Goal: Task Accomplishment & Management: Manage account settings

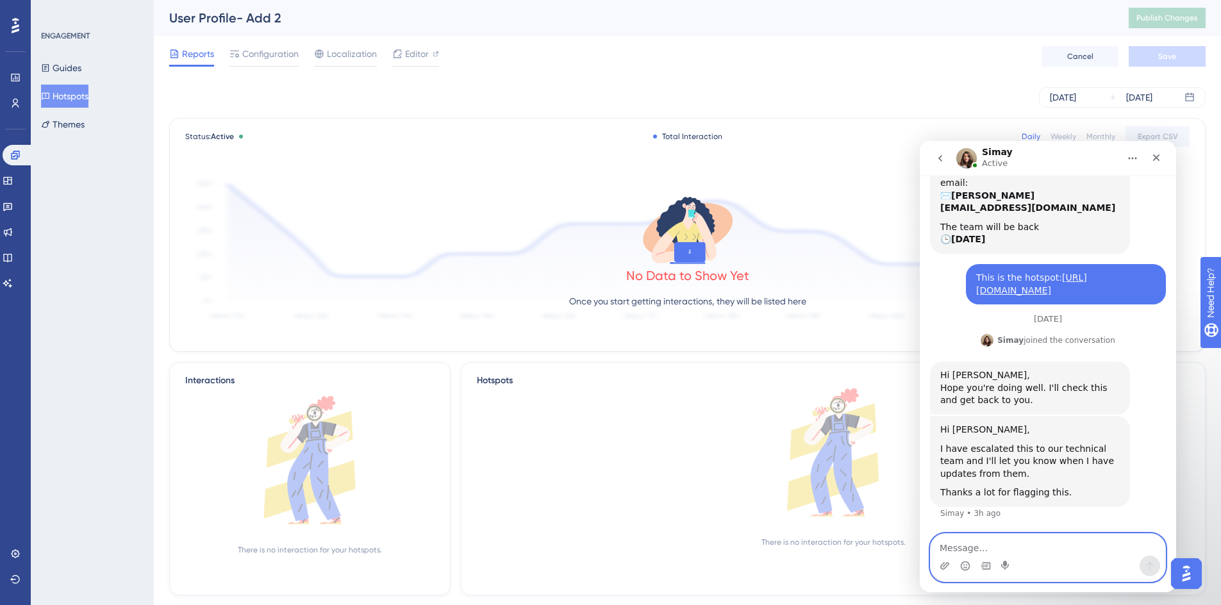
click at [998, 546] on textarea "Message…" at bounding box center [1047, 545] width 234 height 22
type textarea "Thanks"
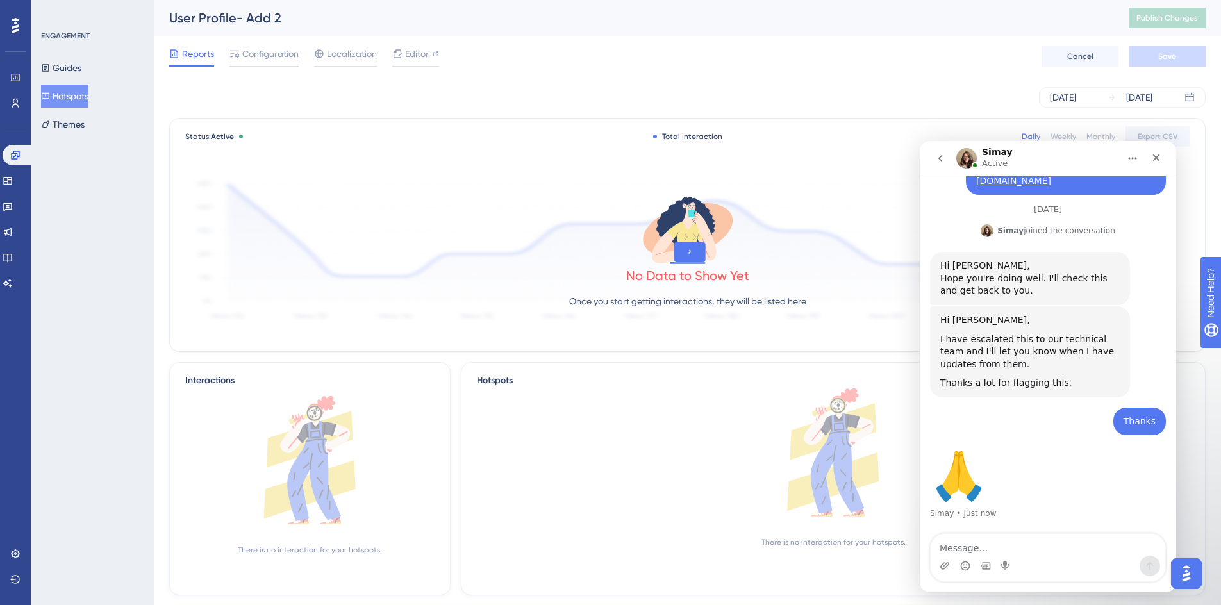
scroll to position [317, 0]
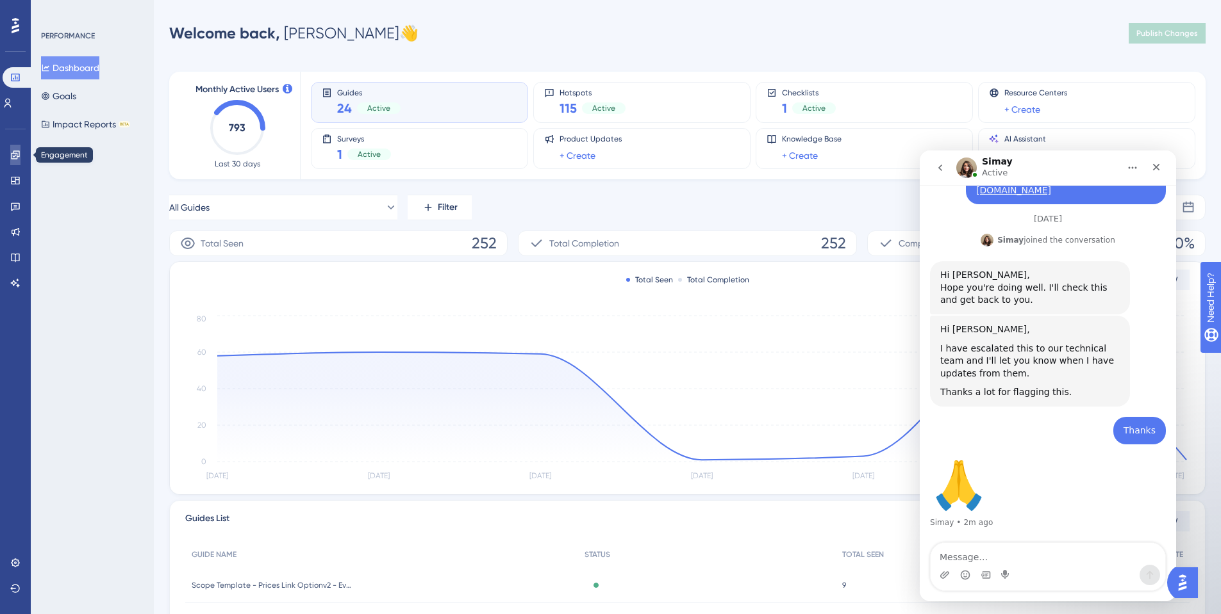
click at [14, 158] on icon at bounding box center [15, 155] width 8 height 8
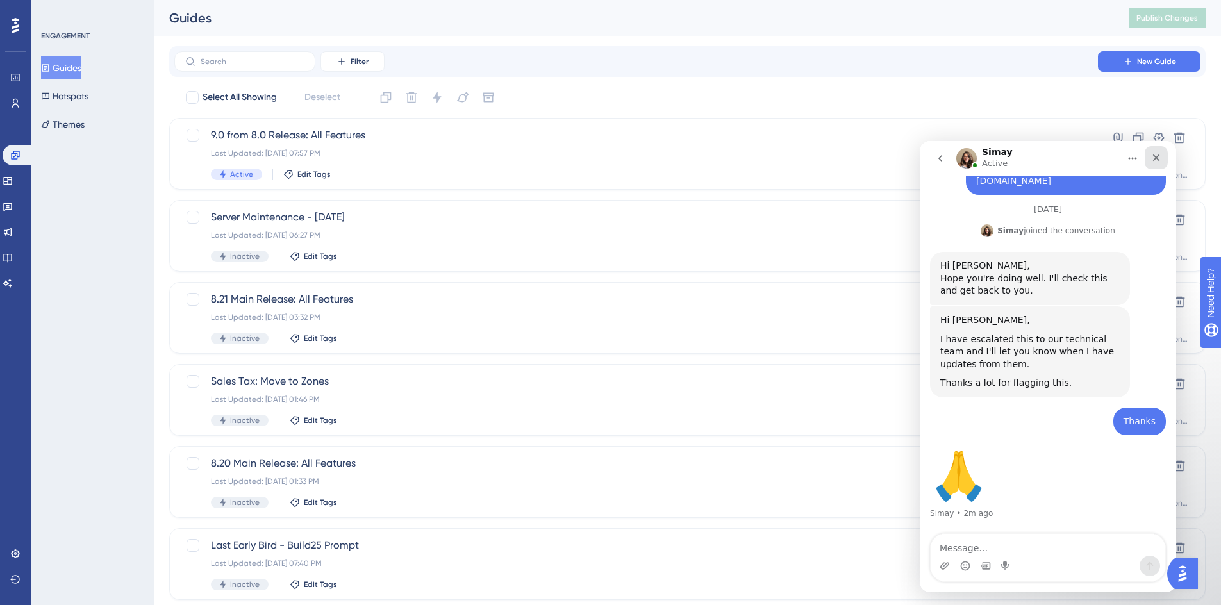
click at [1156, 161] on icon "Close" at bounding box center [1156, 157] width 10 height 10
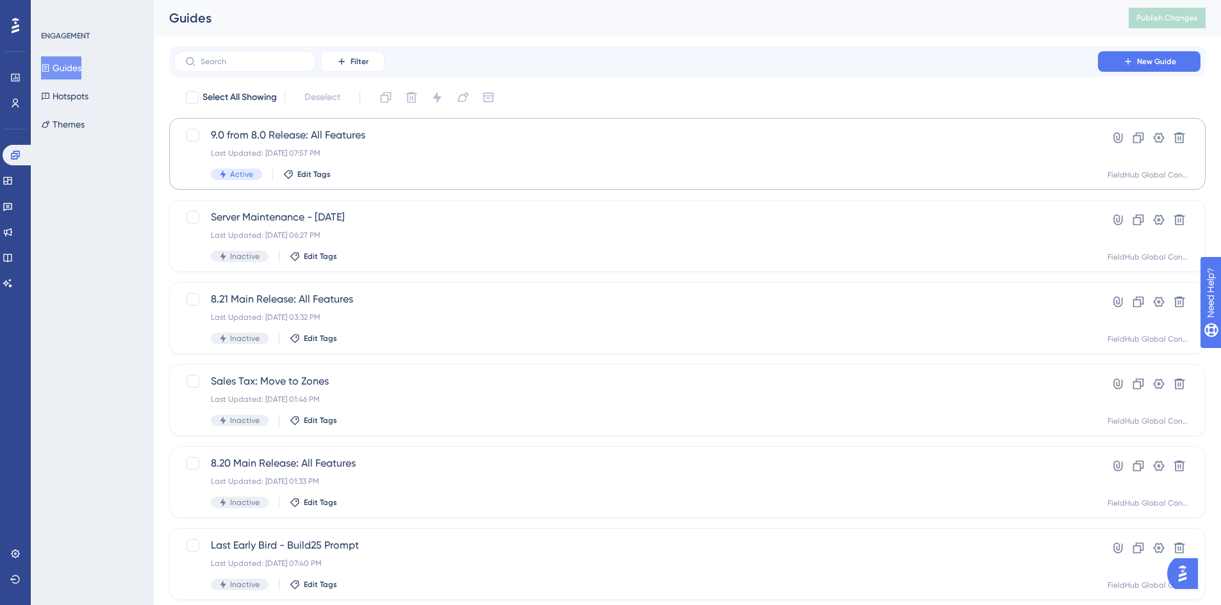
scroll to position [317, 0]
click at [748, 138] on span "9.0 from 8.0 Release: All Features" at bounding box center [636, 134] width 850 height 15
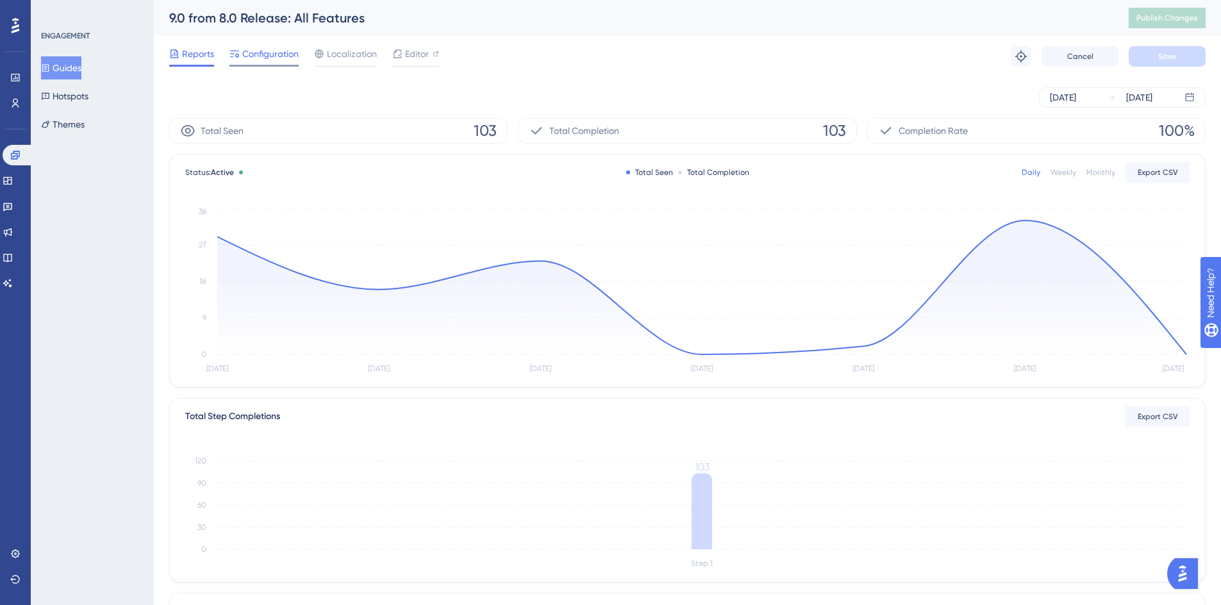
click at [249, 49] on span "Configuration" at bounding box center [270, 53] width 56 height 15
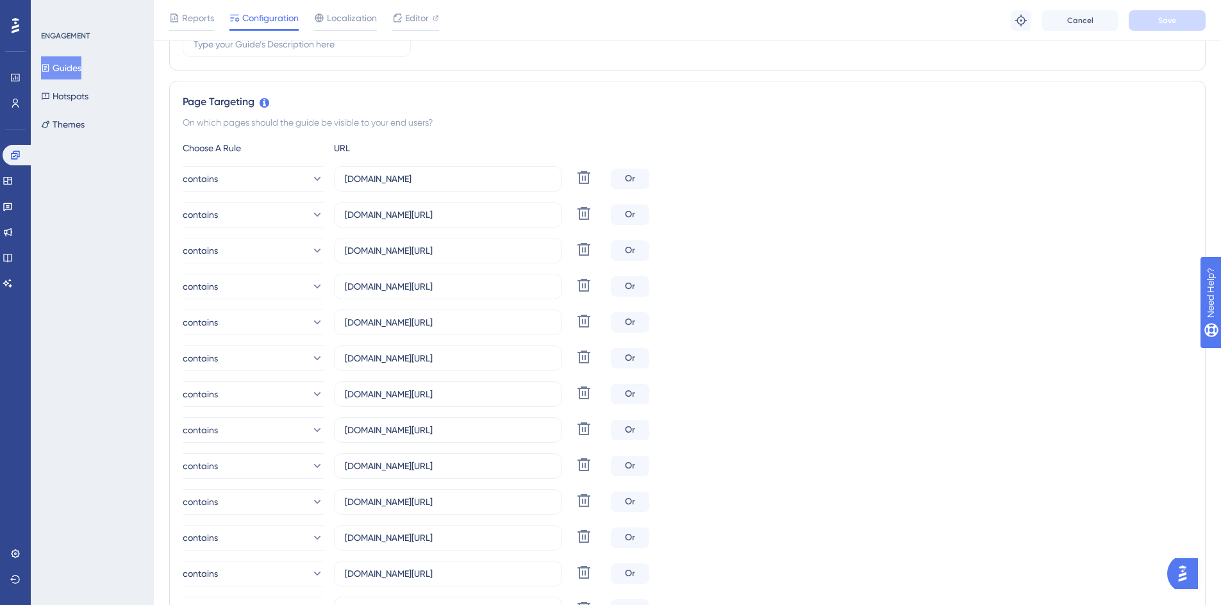
scroll to position [391, 0]
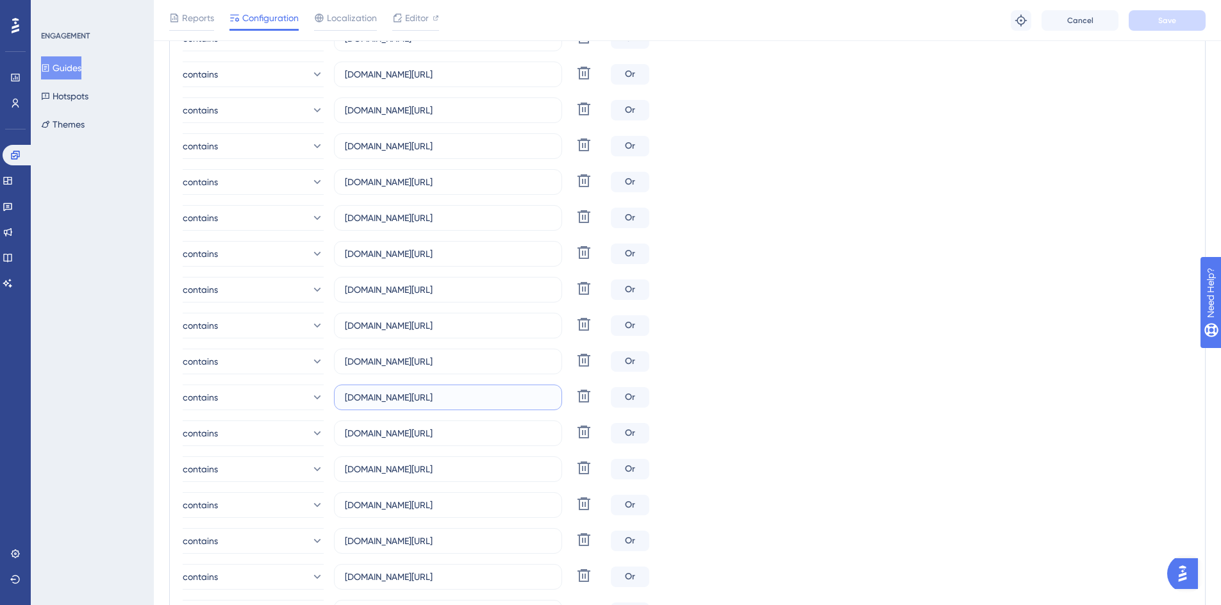
click at [406, 397] on input "crm.jminc.jmresources.com/" at bounding box center [448, 397] width 206 height 14
paste input "https://crm.capitolsprinkler.net"
drag, startPoint x: 377, startPoint y: 397, endPoint x: 316, endPoint y: 399, distance: 61.5
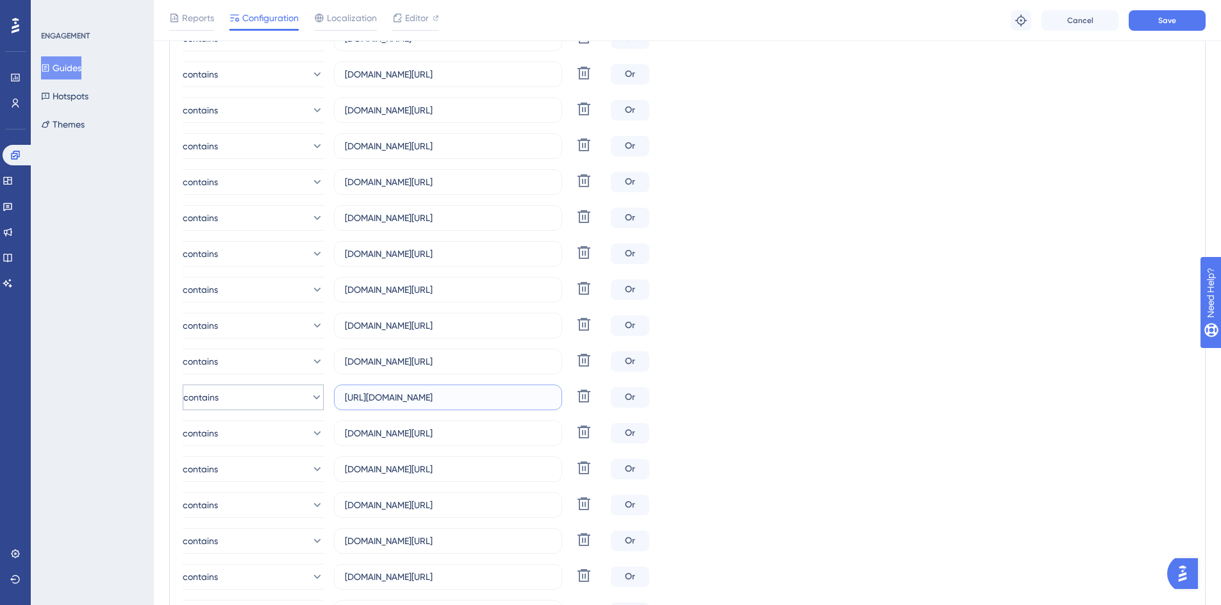
click at [316, 399] on div "contains https://crm.capitolsprinkler.net/ Delete" at bounding box center [394, 397] width 423 height 26
type input "crm.capitolsprinkler.net/"
click at [413, 432] on input "crm.korffre.jmresources.com/" at bounding box center [448, 433] width 206 height 14
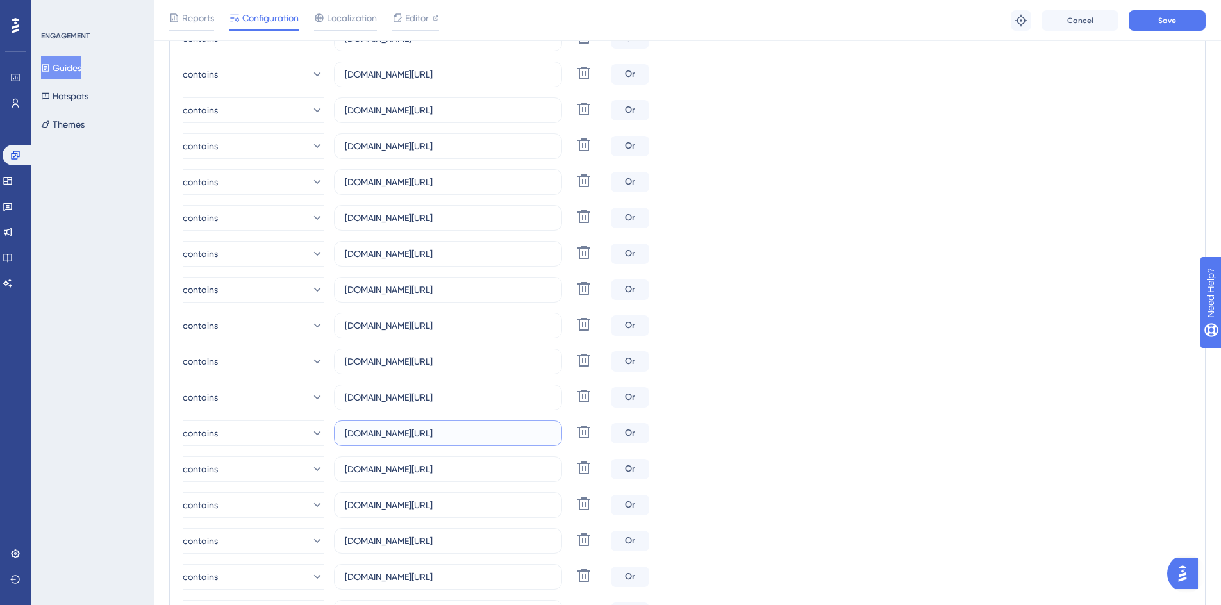
paste input "https://crm.apexsystemsgroup"
drag, startPoint x: 379, startPoint y: 431, endPoint x: 324, endPoint y: 428, distance: 54.6
click at [324, 428] on div "contains https://crm.apexsystemsgroup.com/ Delete" at bounding box center [394, 433] width 423 height 26
type input "crm.apexsystemsgroup.com/"
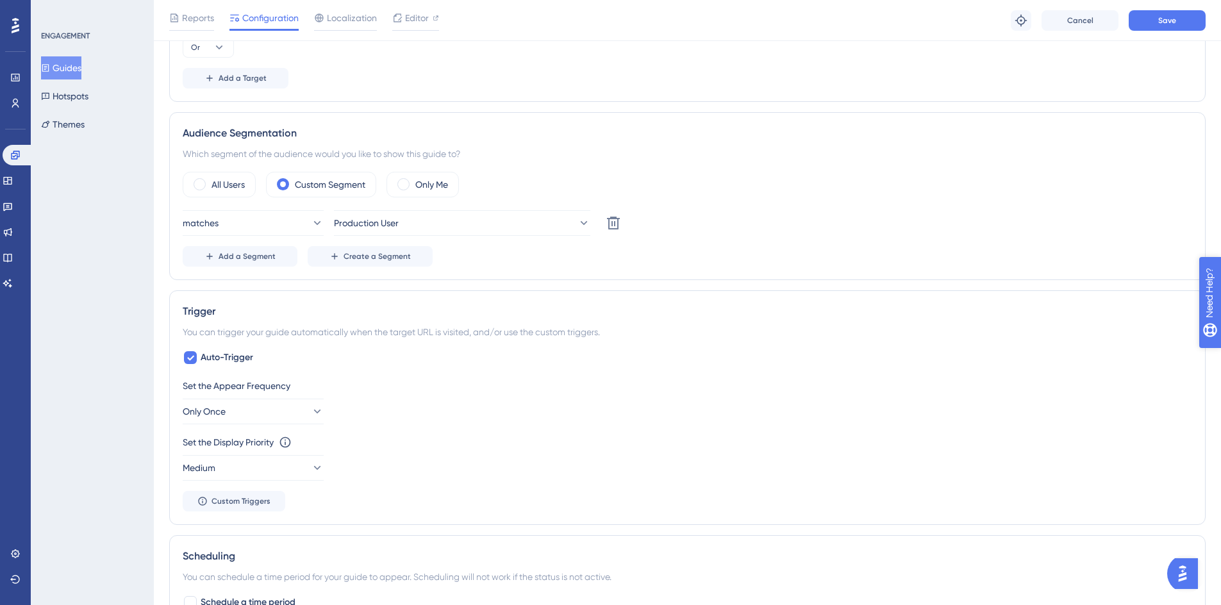
scroll to position [939, 0]
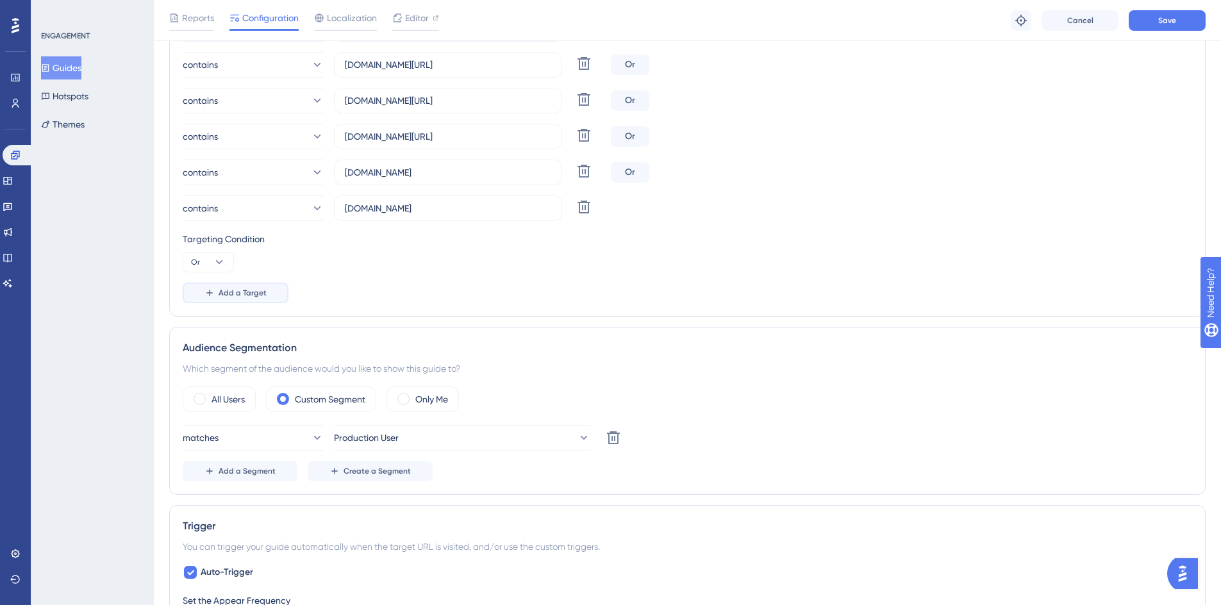
click at [232, 293] on span "Add a Target" at bounding box center [242, 293] width 48 height 10
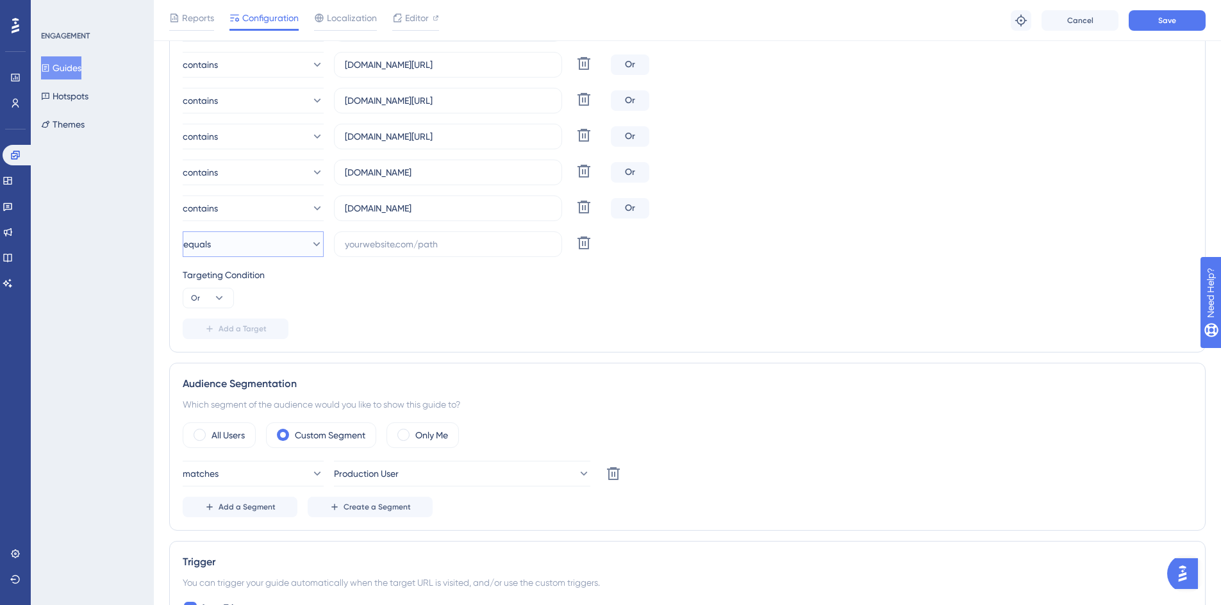
click at [242, 242] on button "equals" at bounding box center [253, 244] width 141 height 26
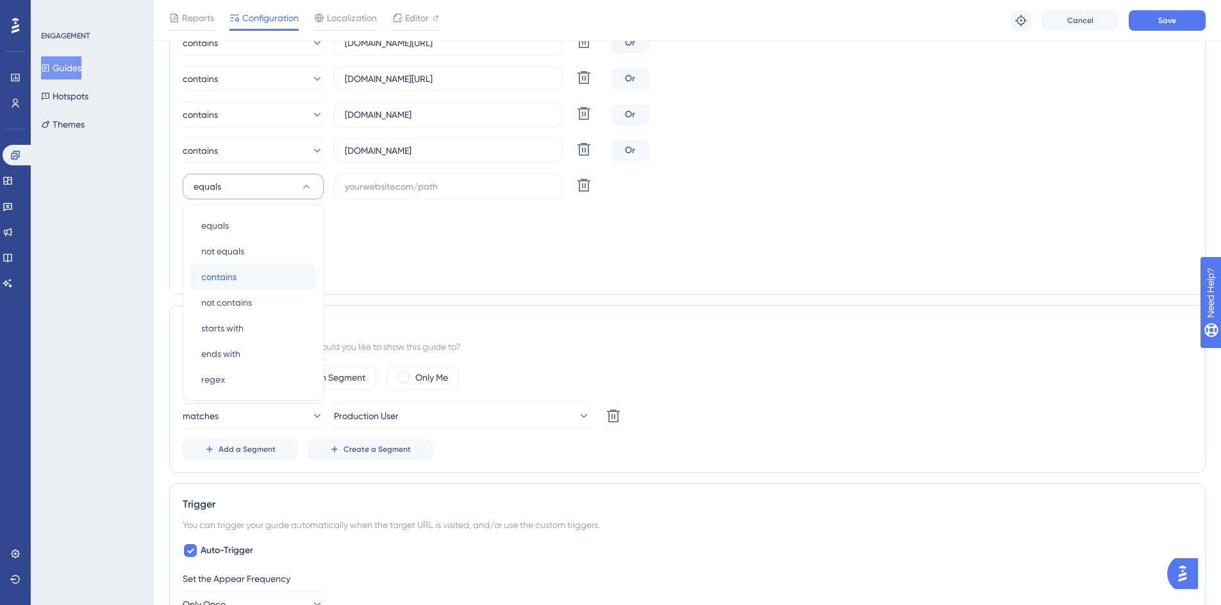
click at [235, 273] on span "contains" at bounding box center [218, 276] width 35 height 15
click at [349, 192] on input "text" at bounding box center [448, 186] width 206 height 14
paste input "https://crm.american-alarms.com/"
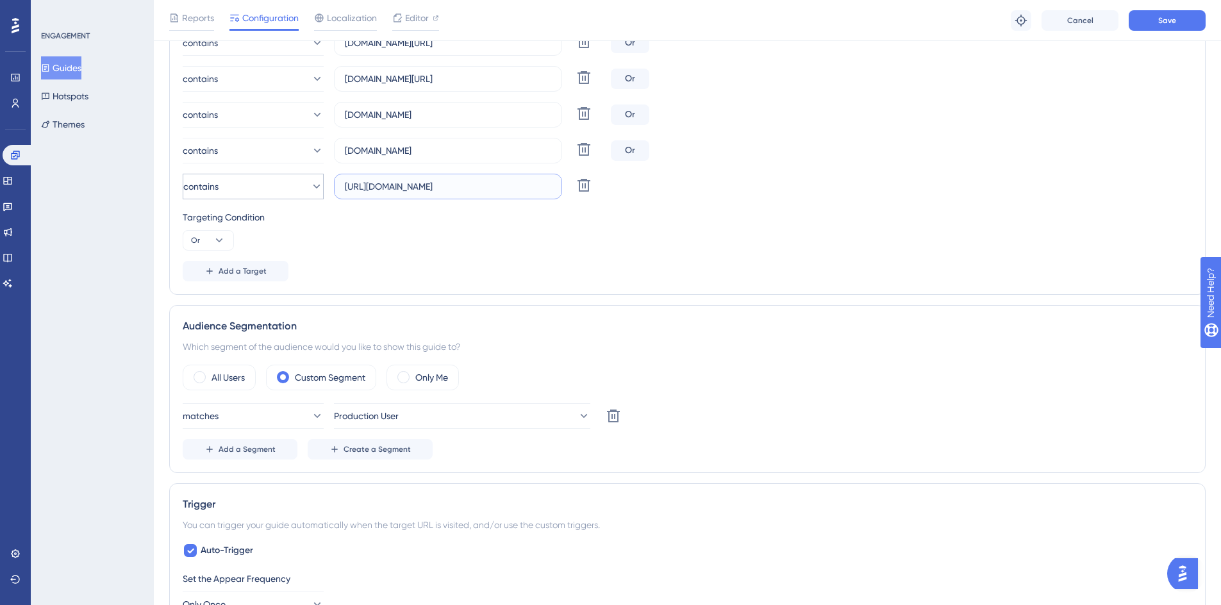
drag, startPoint x: 376, startPoint y: 185, endPoint x: 311, endPoint y: 187, distance: 65.4
click at [311, 187] on div "contains https://crm.american-alarms.com/ Delete" at bounding box center [394, 187] width 423 height 26
type input "crm.american-alarms.com/"
click at [222, 268] on span "Add a Target" at bounding box center [242, 271] width 48 height 10
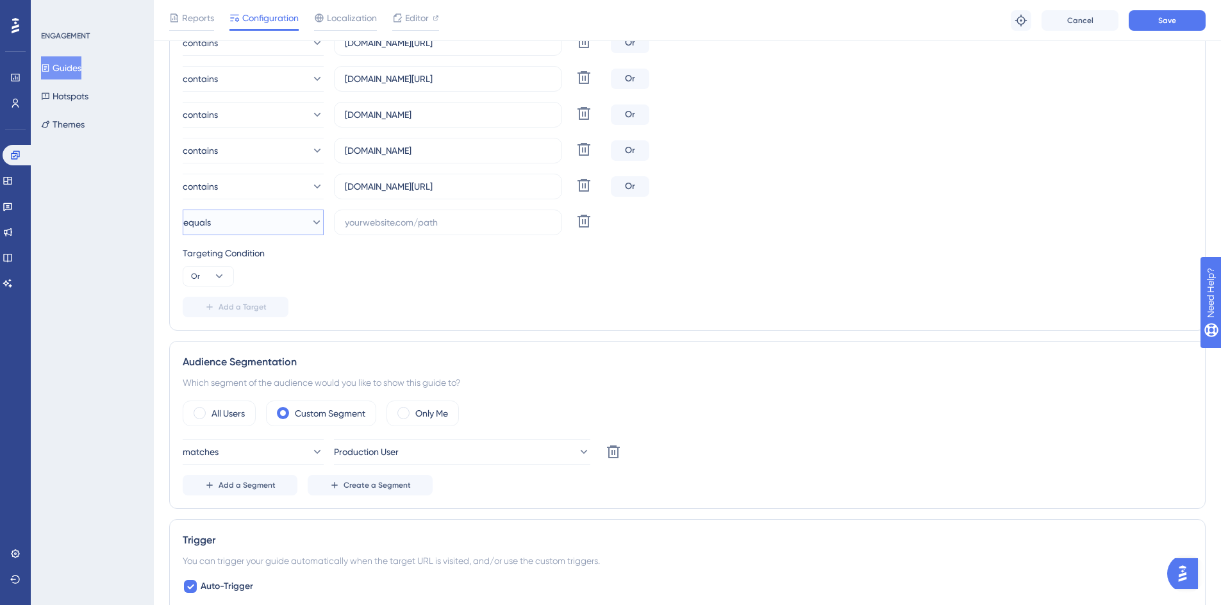
click at [247, 233] on button "equals" at bounding box center [253, 223] width 141 height 26
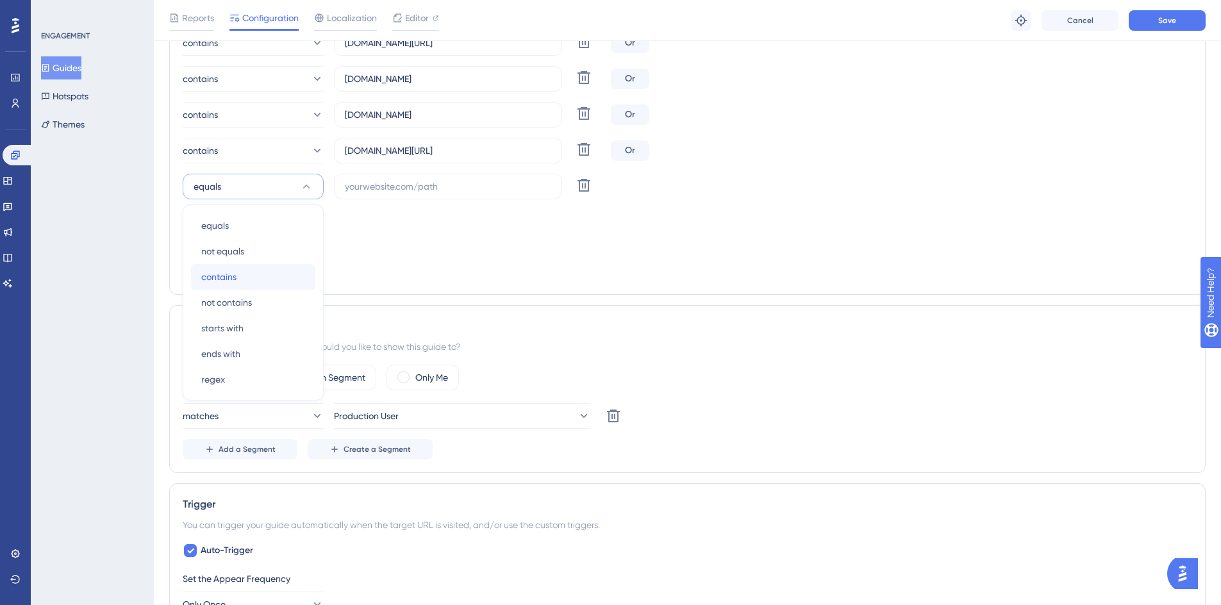
click at [236, 266] on div "contains contains" at bounding box center [253, 277] width 104 height 26
click at [372, 186] on input "text" at bounding box center [448, 186] width 206 height 14
paste input "https://crm.alwinesecurity.com/"
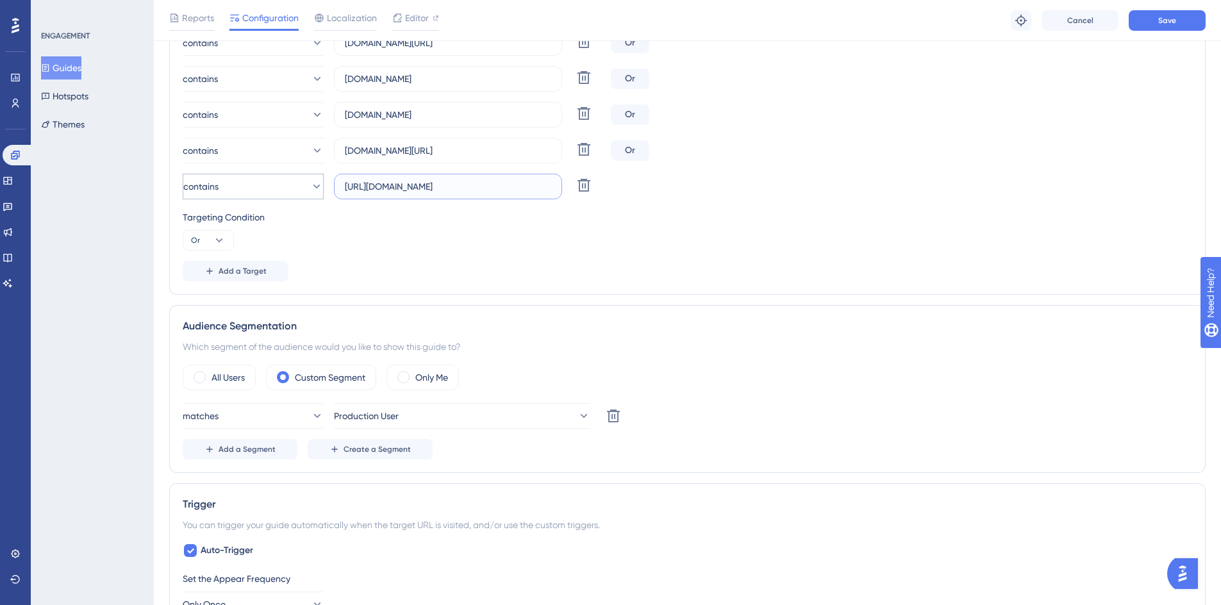
drag, startPoint x: 377, startPoint y: 186, endPoint x: 317, endPoint y: 179, distance: 60.6
click at [317, 179] on div "contains https://crm.alwinesecurity.com/ Delete" at bounding box center [394, 187] width 423 height 26
type input "crm.alwinesecurity.com/"
click at [1162, 17] on span "Save" at bounding box center [1167, 20] width 18 height 10
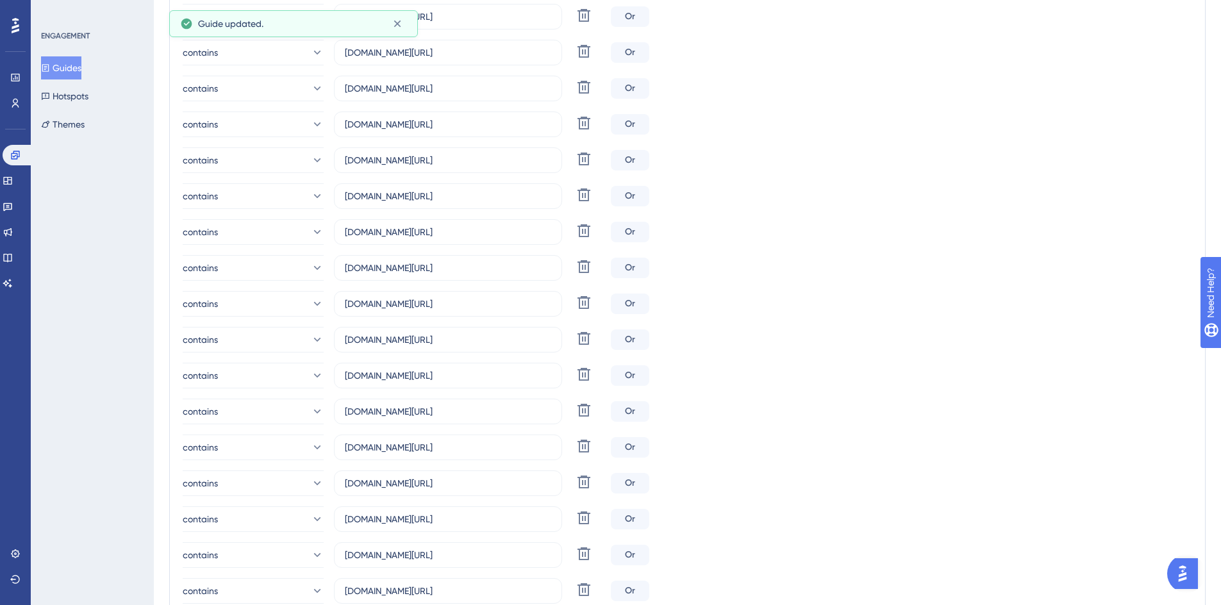
scroll to position [0, 0]
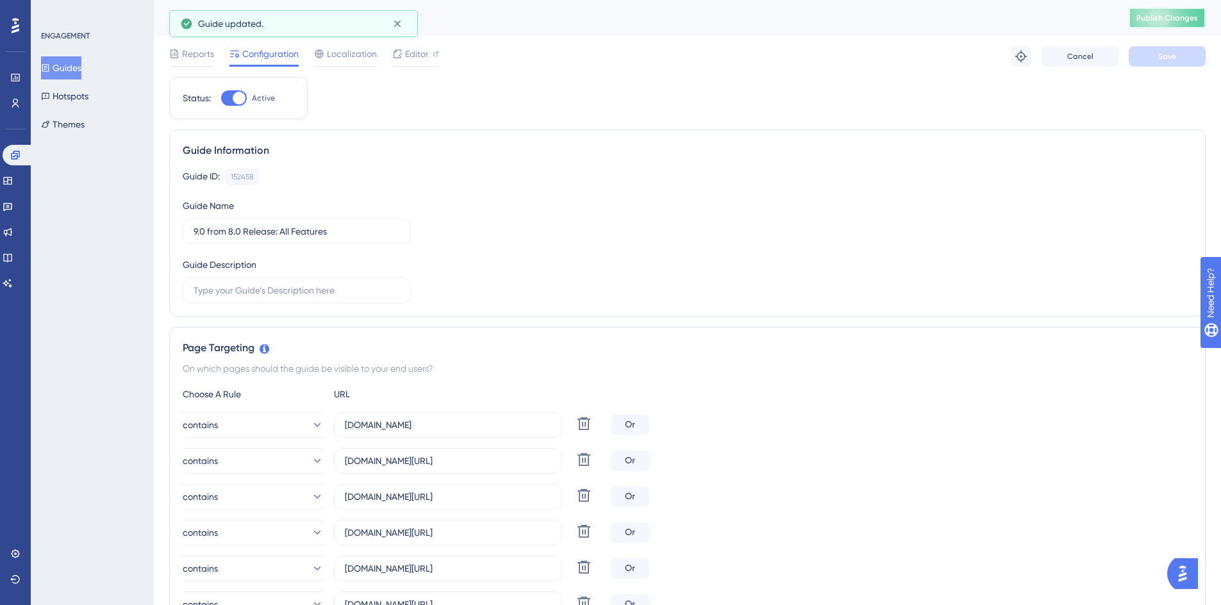
click at [1180, 17] on span "Publish Changes" at bounding box center [1167, 18] width 62 height 10
click at [190, 54] on span "Reports" at bounding box center [198, 53] width 32 height 15
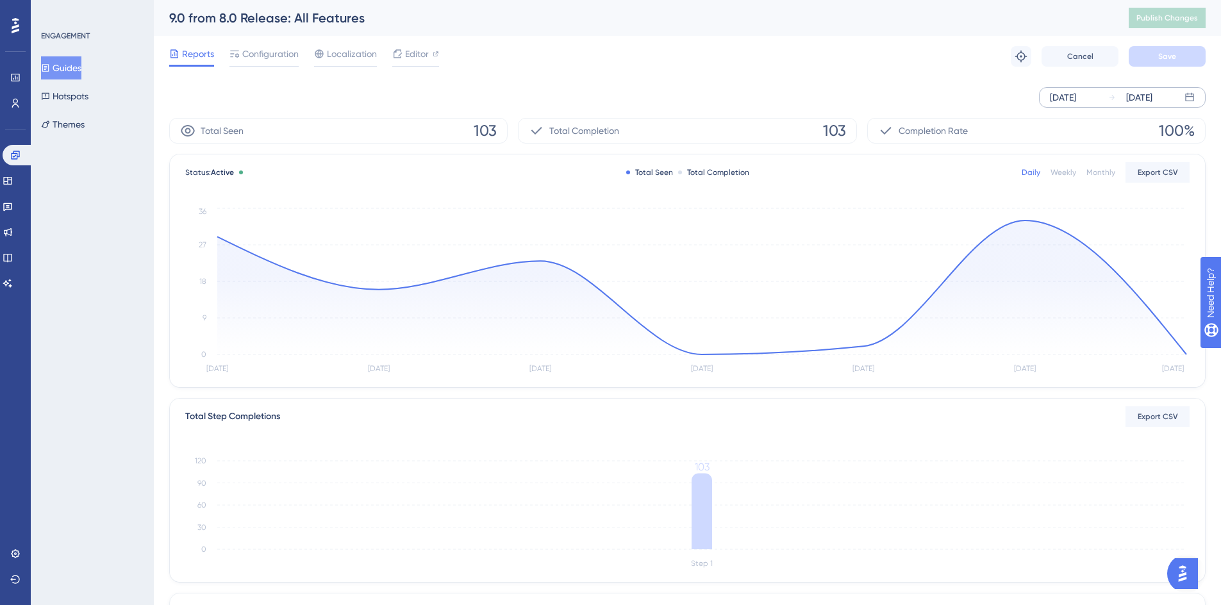
click at [1101, 99] on div "Sep 24 2025 Sep 30 2025" at bounding box center [1122, 97] width 167 height 21
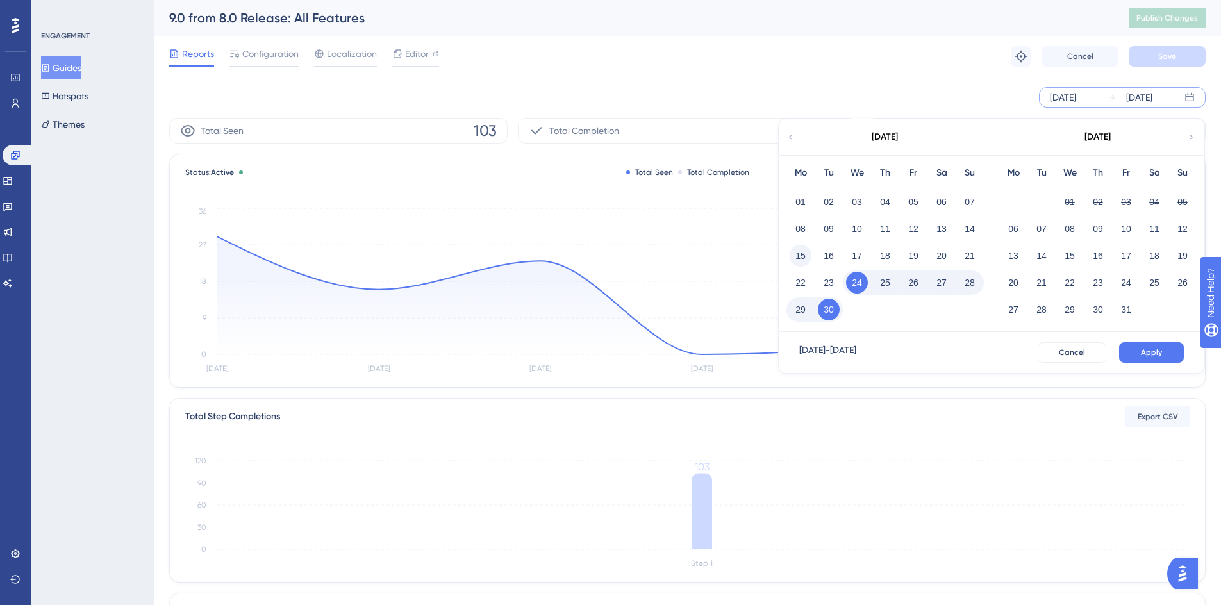
click at [799, 256] on button "15" at bounding box center [800, 256] width 22 height 22
click at [832, 306] on button "30" at bounding box center [829, 310] width 22 height 22
click at [1147, 352] on span "Apply" at bounding box center [1150, 352] width 21 height 10
